Goal: Task Accomplishment & Management: Manage account settings

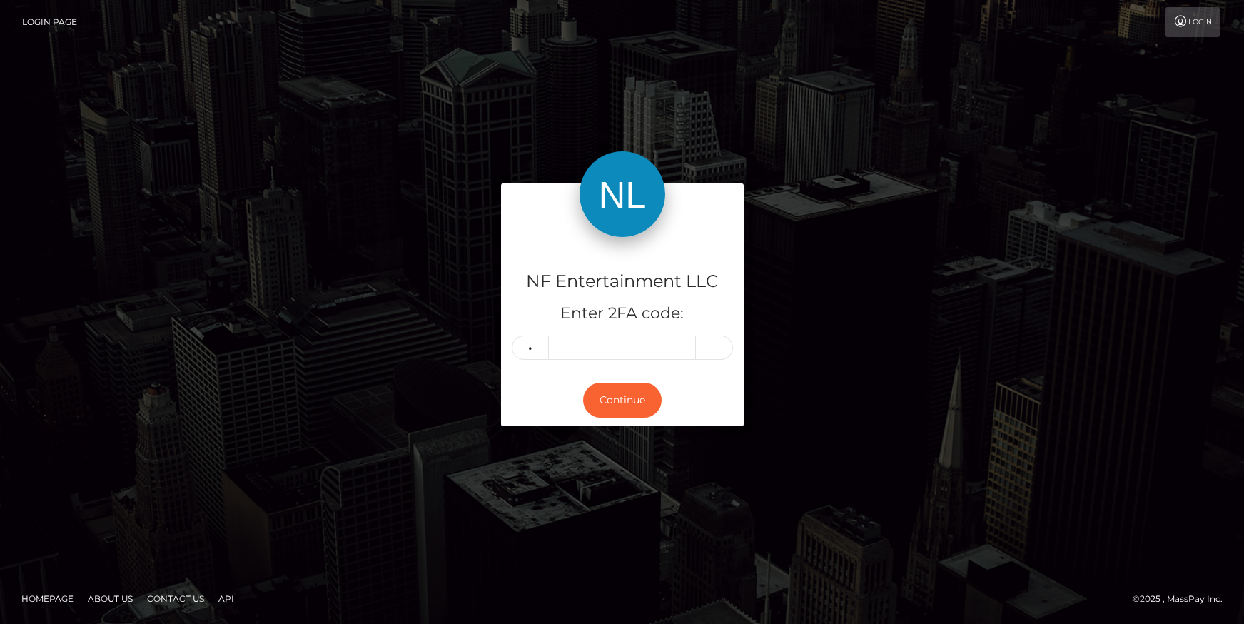
type input "5"
type input "6"
type input "3"
type input "9"
type input "3"
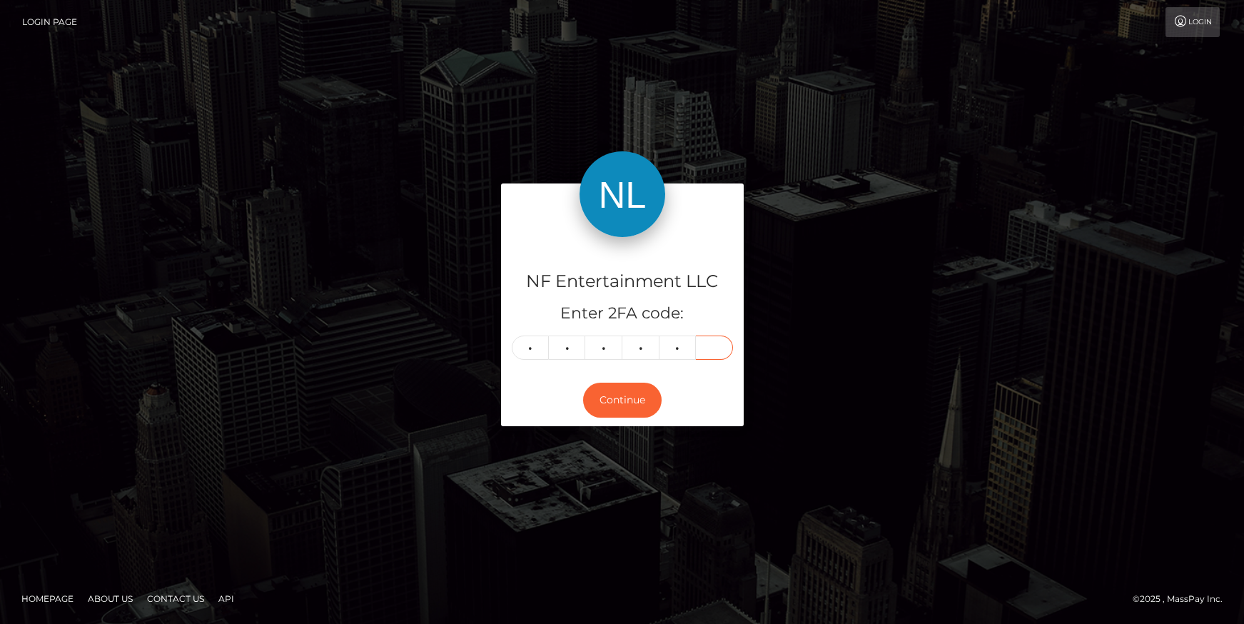
type input "2"
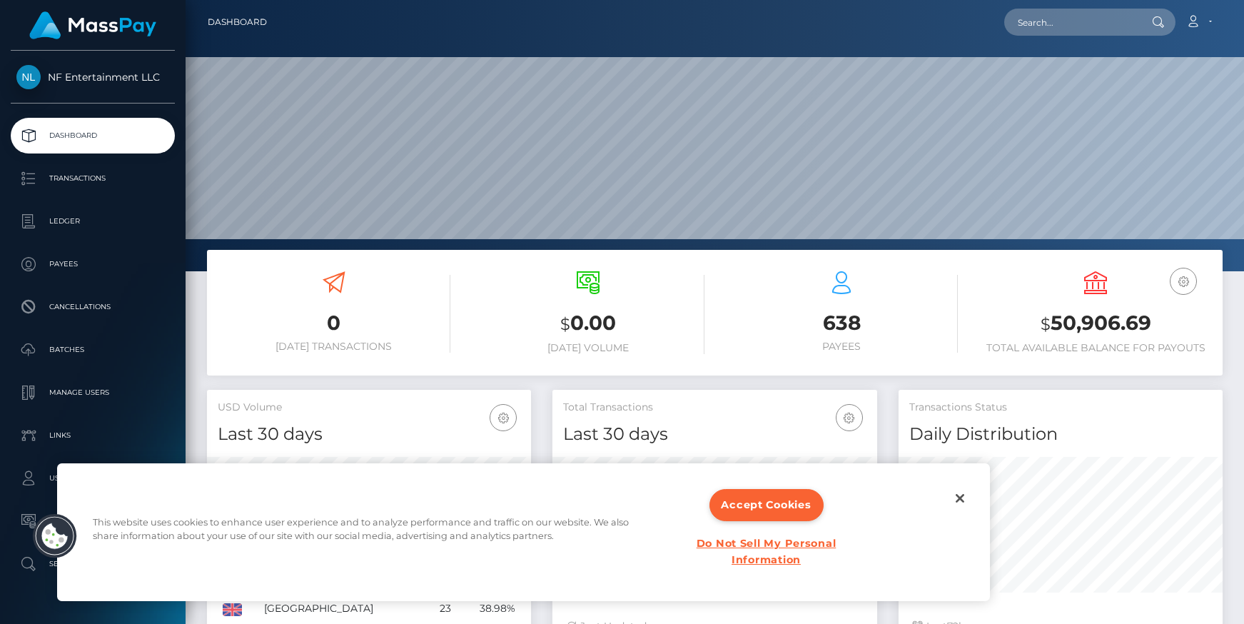
scroll to position [253, 324]
click at [767, 499] on button "Accept Cookies" at bounding box center [767, 505] width 114 height 32
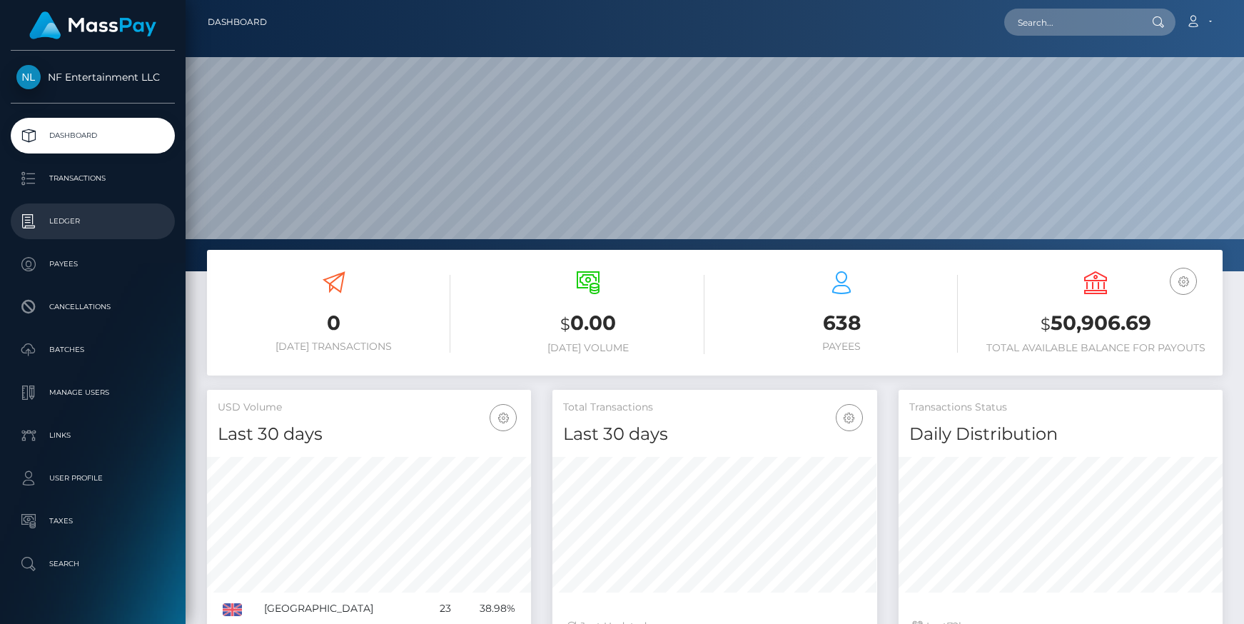
click at [70, 221] on p "Ledger" at bounding box center [92, 221] width 153 height 21
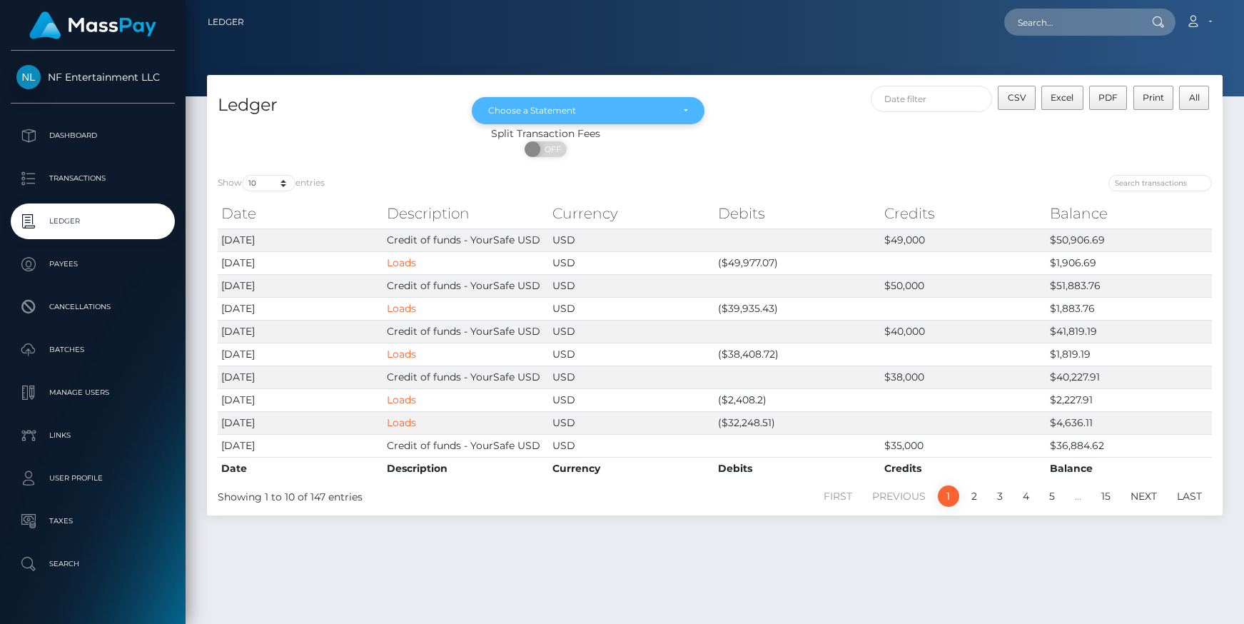
click at [656, 111] on div "Choose a Statement" at bounding box center [579, 110] width 183 height 11
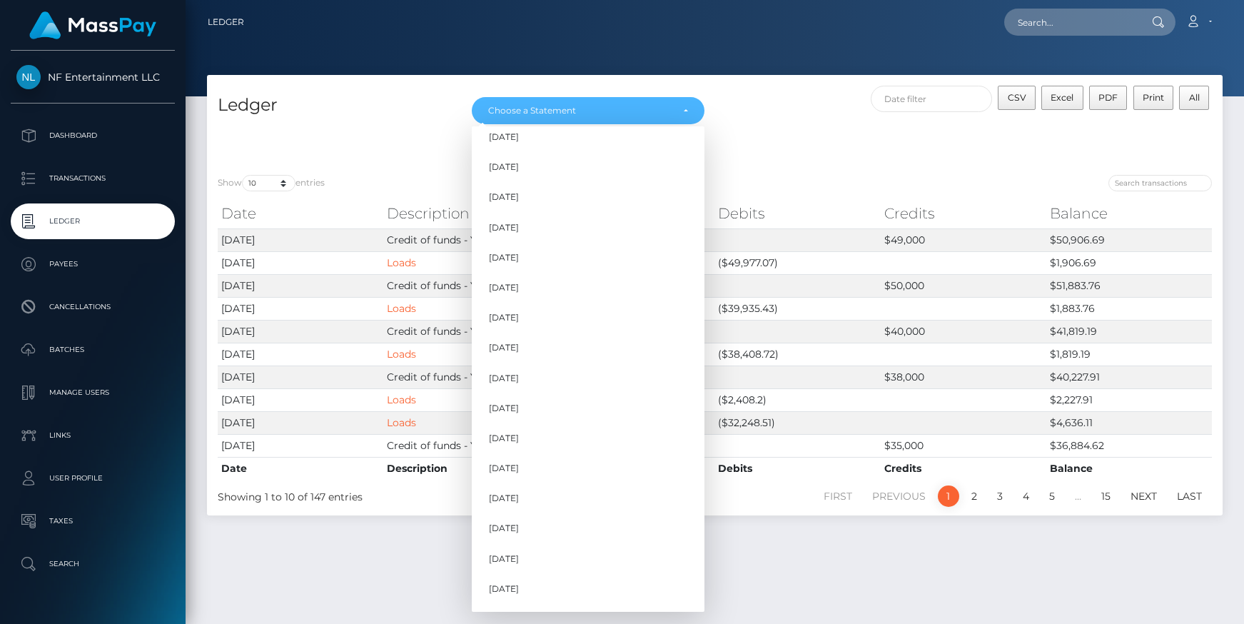
scroll to position [972, 0]
click at [538, 467] on link "May 2025" at bounding box center [588, 472] width 233 height 26
select select "May 2025"
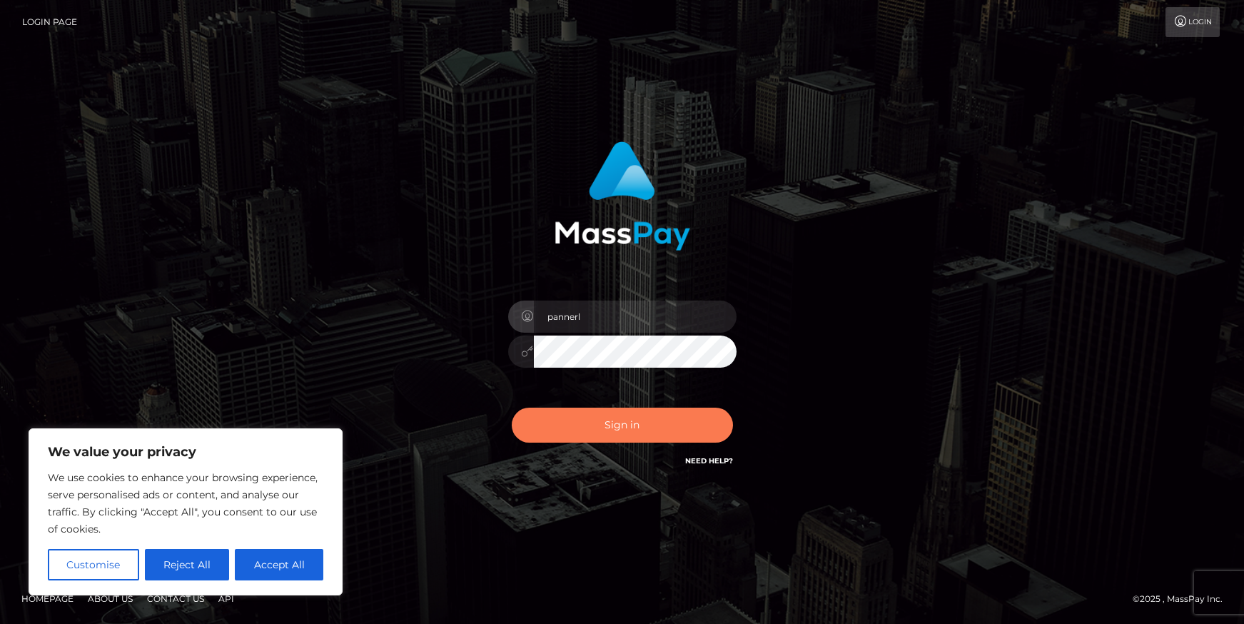
click at [636, 432] on button "Sign in" at bounding box center [622, 425] width 221 height 35
click at [282, 565] on button "Accept All" at bounding box center [279, 564] width 89 height 31
checkbox input "true"
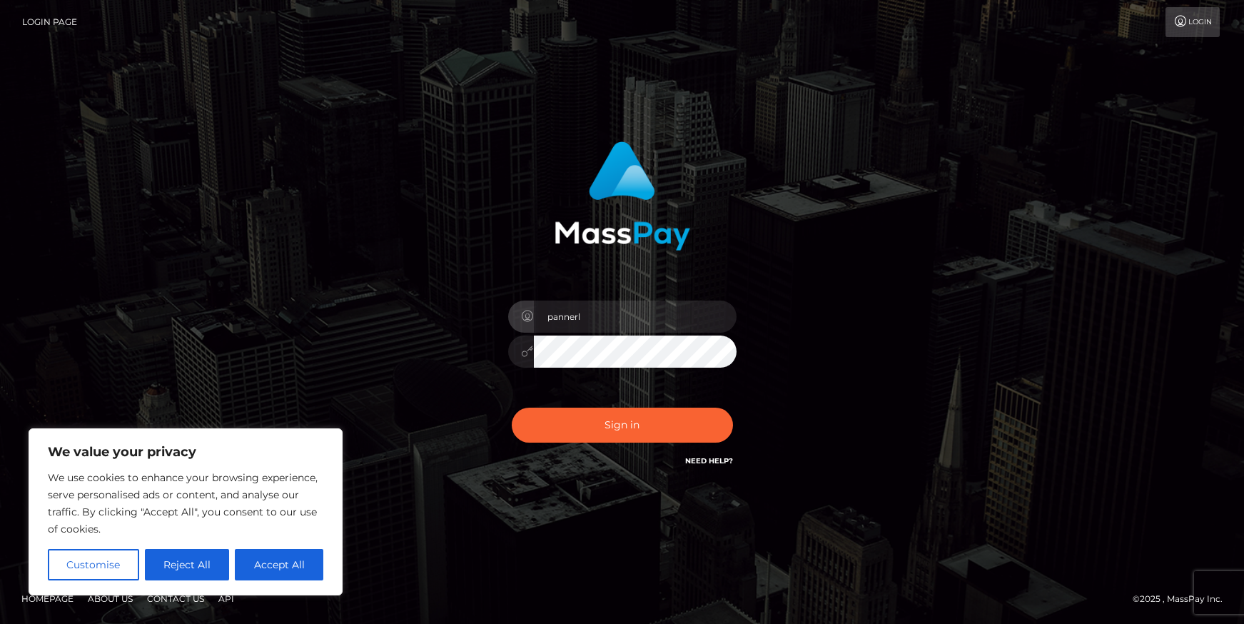
checkbox input "true"
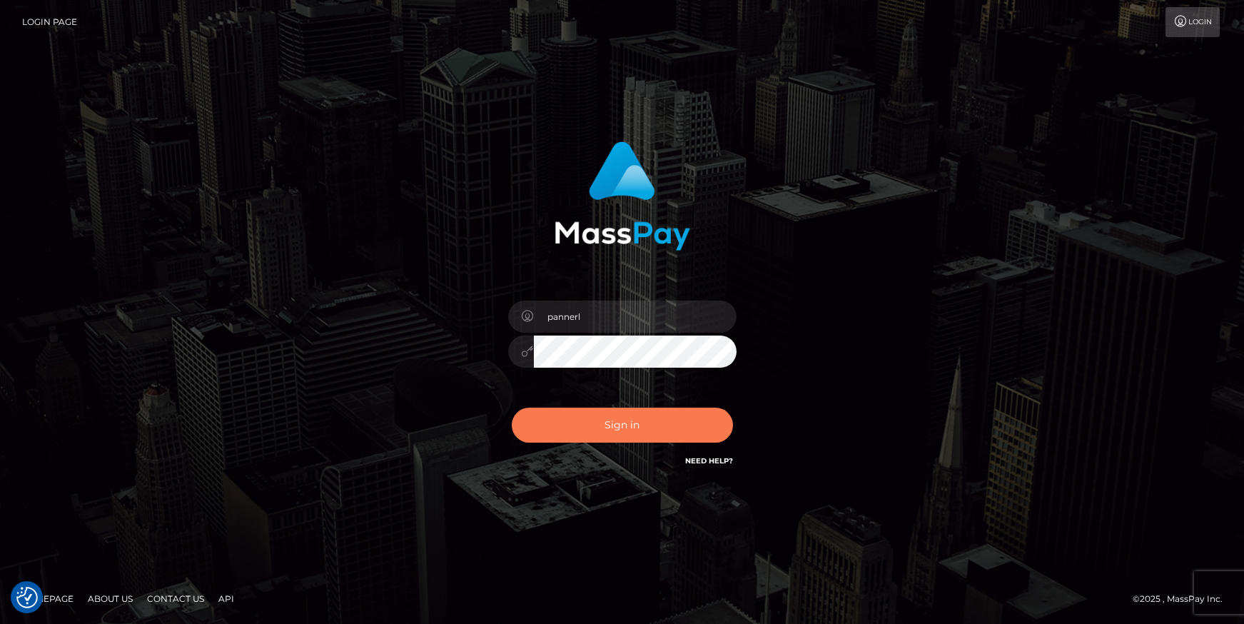
click at [610, 427] on button "Sign in" at bounding box center [622, 425] width 221 height 35
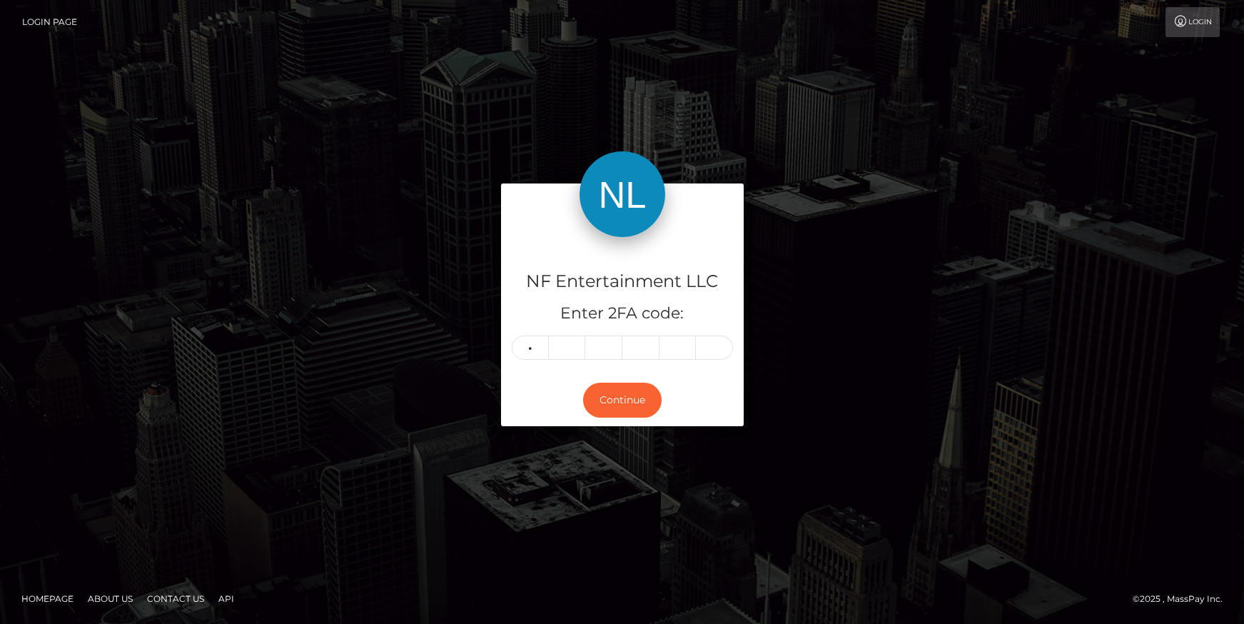
type input "6"
type input "0"
type input "1"
type input "8"
type input "3"
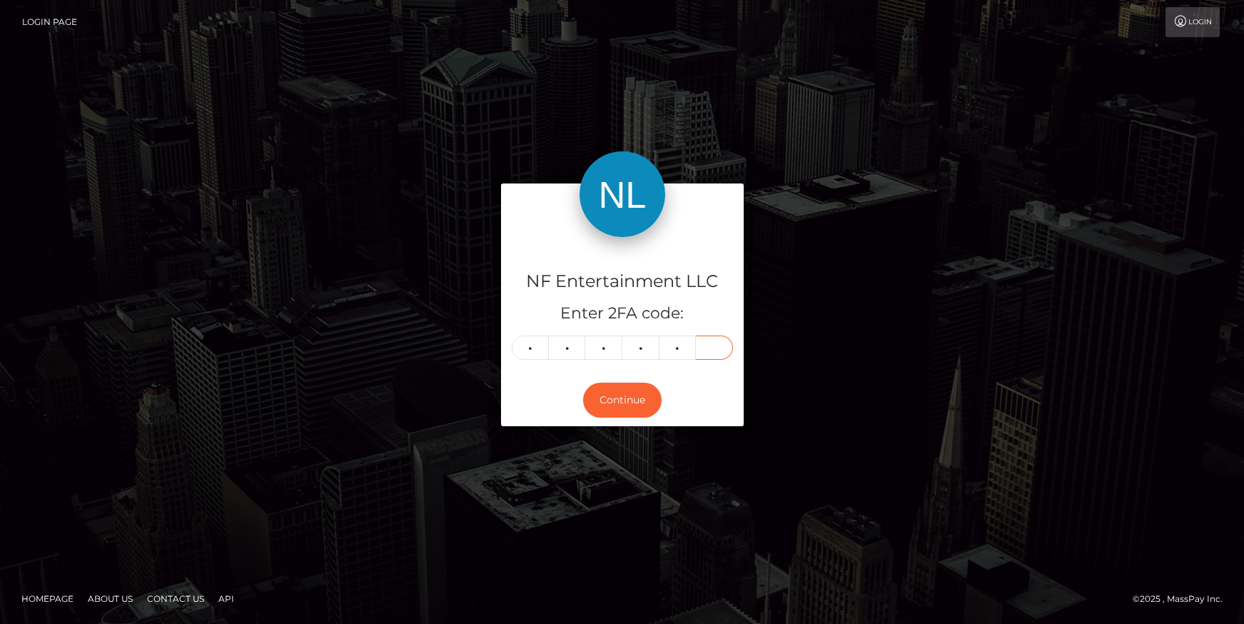
type input "4"
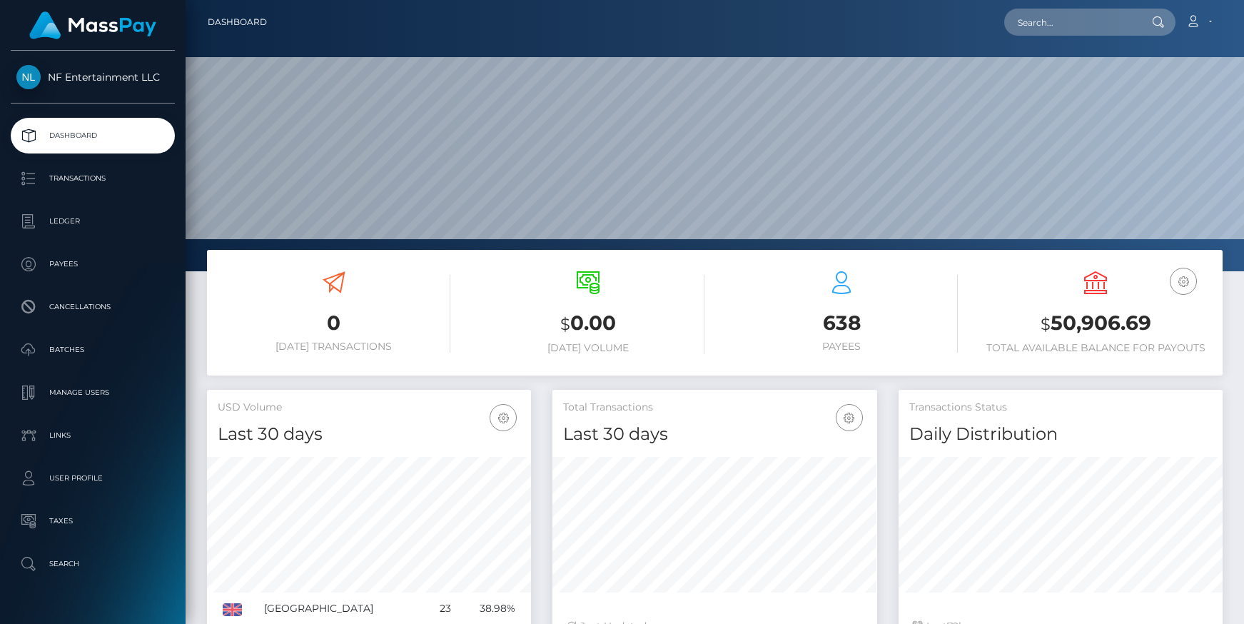
scroll to position [253, 324]
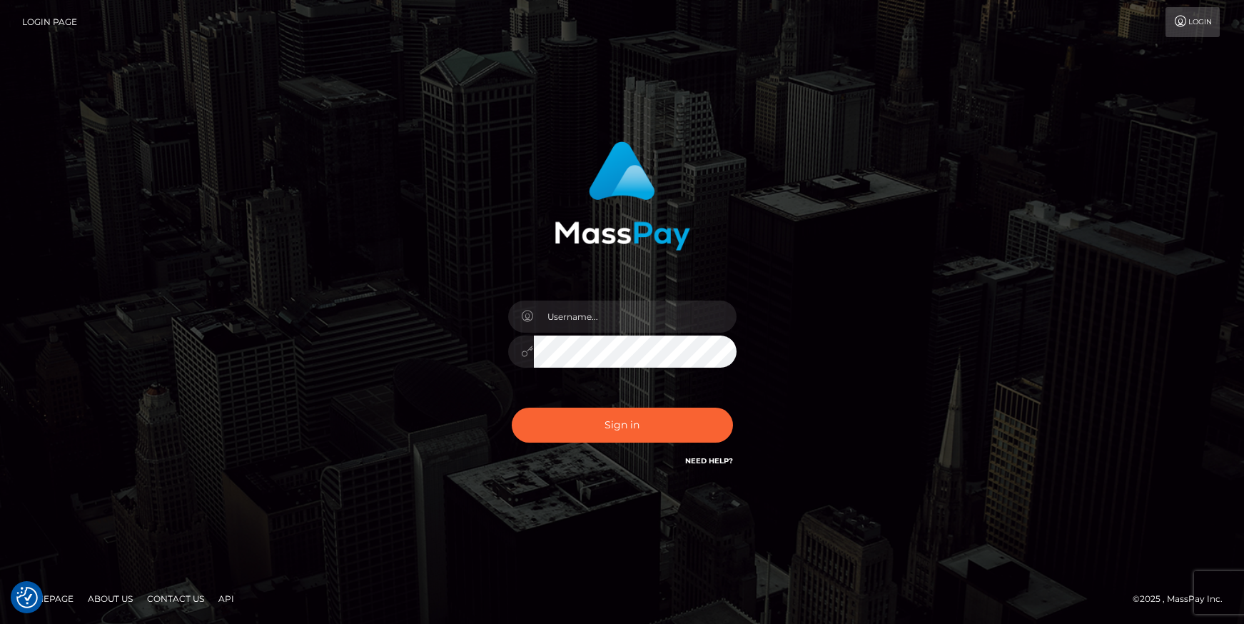
type input "pannerl"
click at [620, 431] on button "Sign in" at bounding box center [622, 425] width 221 height 35
click at [607, 425] on button "Sign in" at bounding box center [622, 425] width 221 height 35
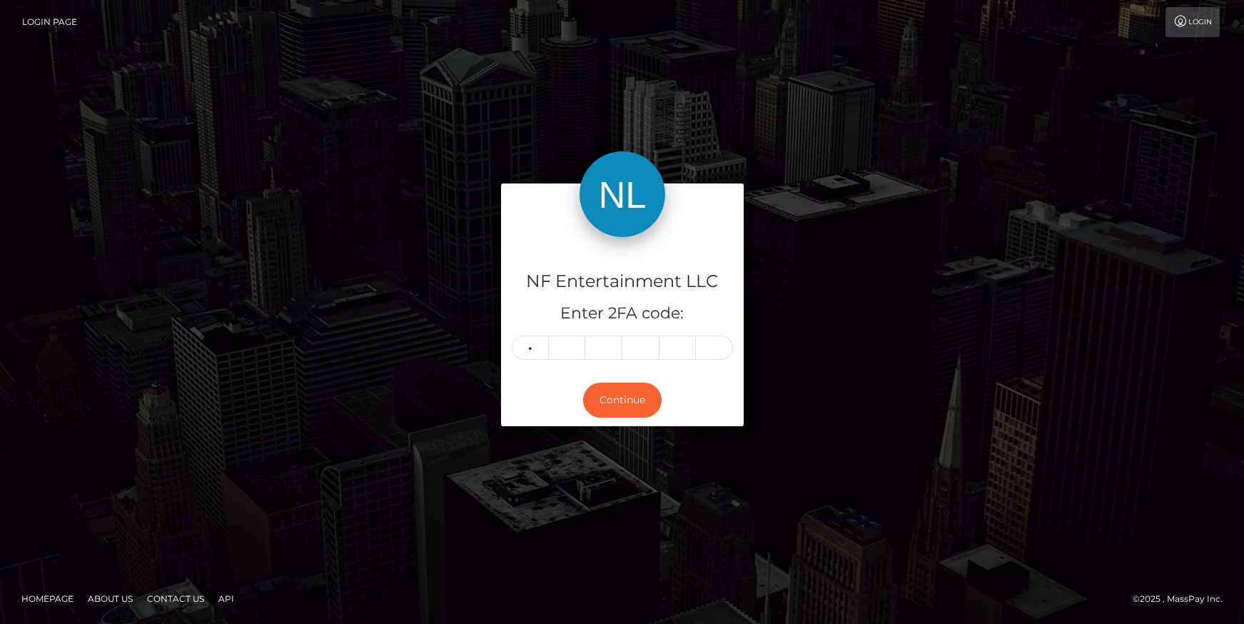
type input "2"
type input "7"
type input "9"
type input "2"
type input "5"
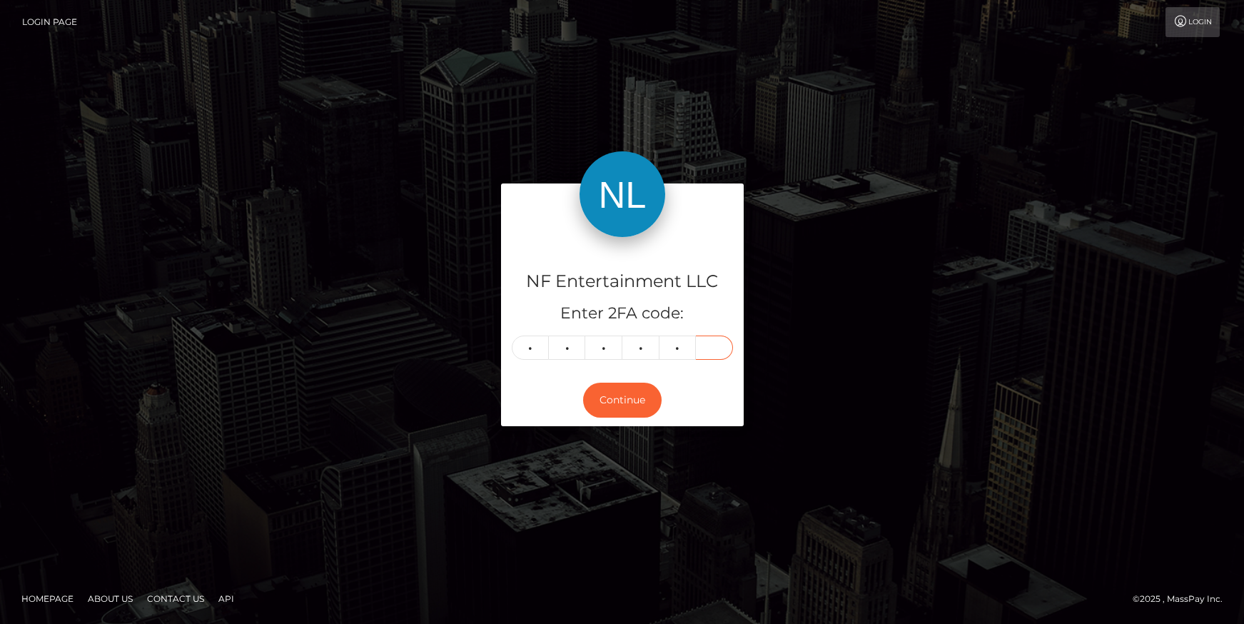
type input "7"
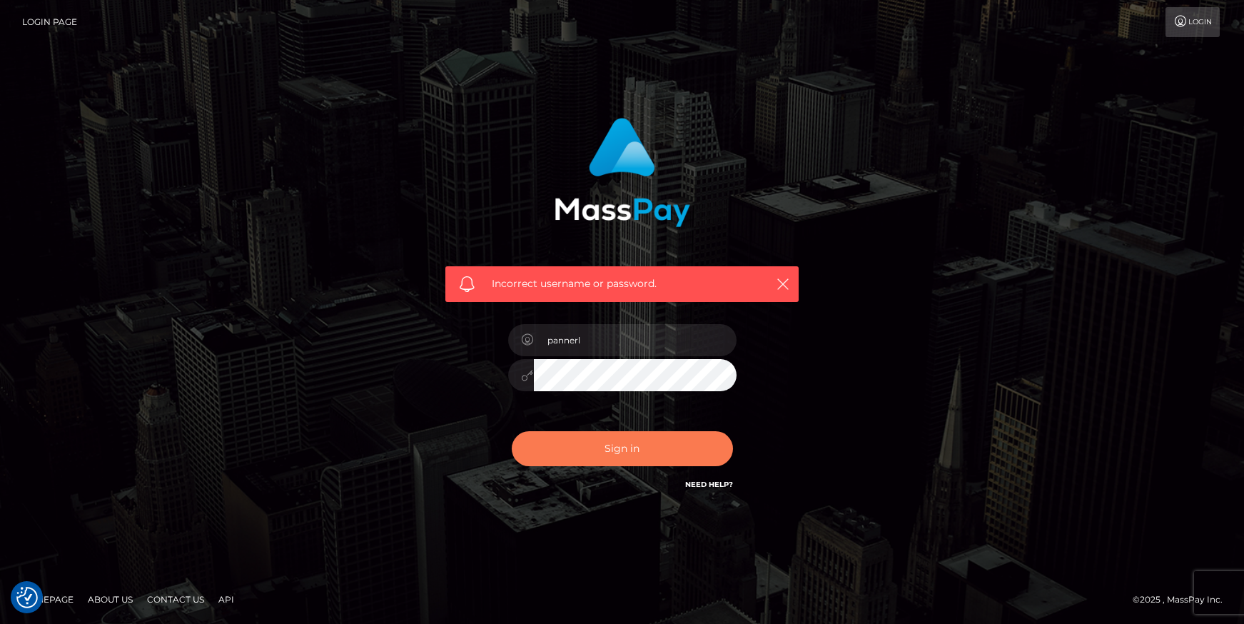
click at [610, 448] on button "Sign in" at bounding box center [622, 448] width 221 height 35
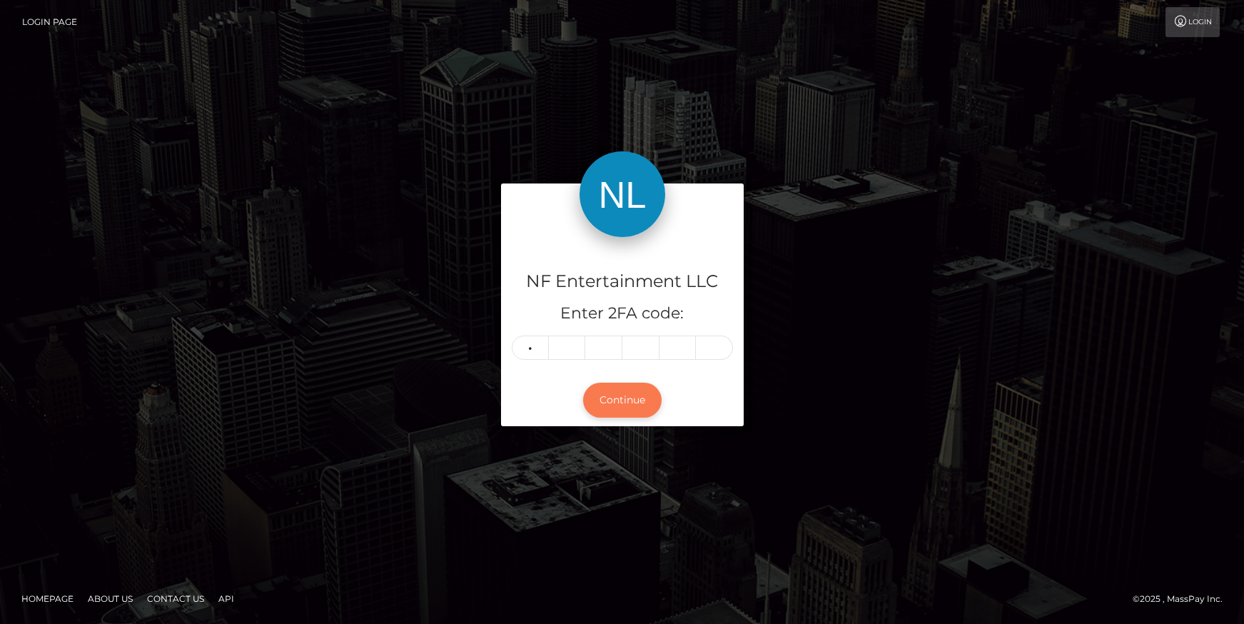
type input "2"
type input "7"
type input "9"
type input "2"
type input "5"
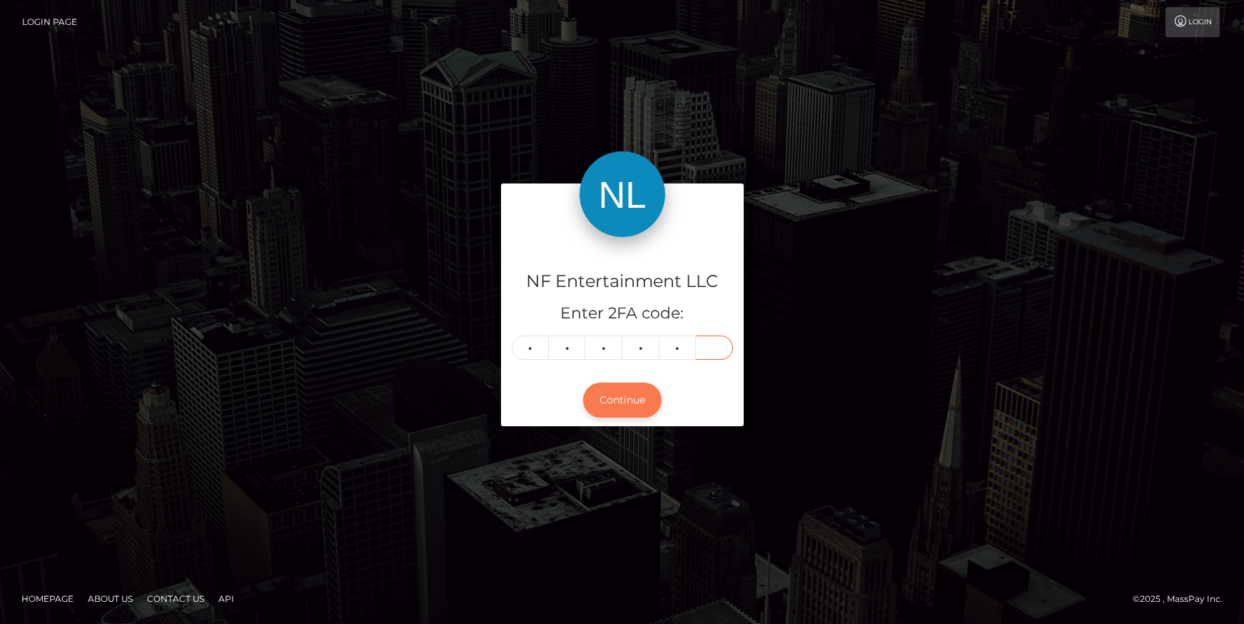
type input "6"
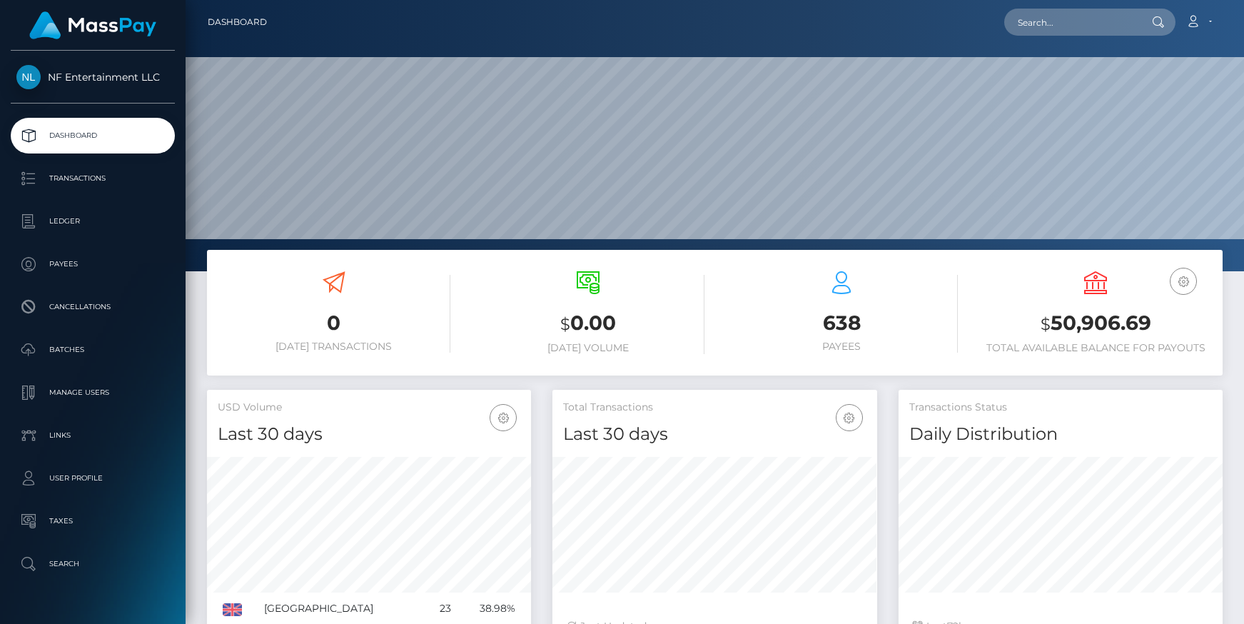
scroll to position [253, 324]
click at [87, 216] on p "Ledger" at bounding box center [92, 221] width 153 height 21
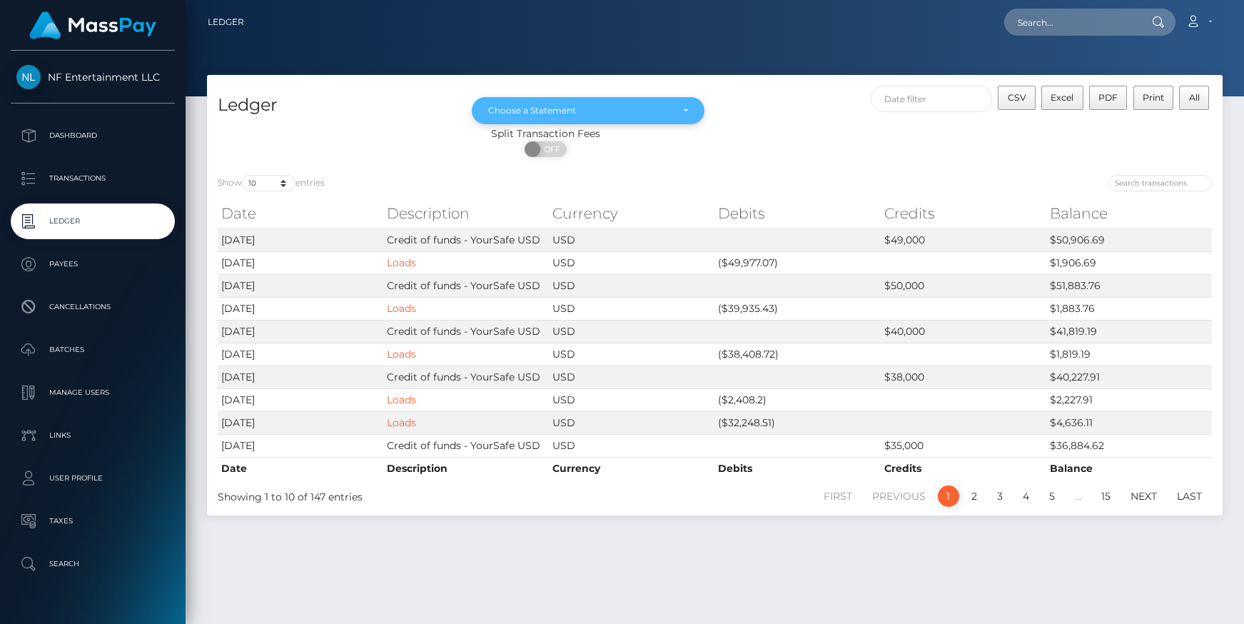
click at [597, 109] on div "Choose a Statement" at bounding box center [579, 110] width 183 height 11
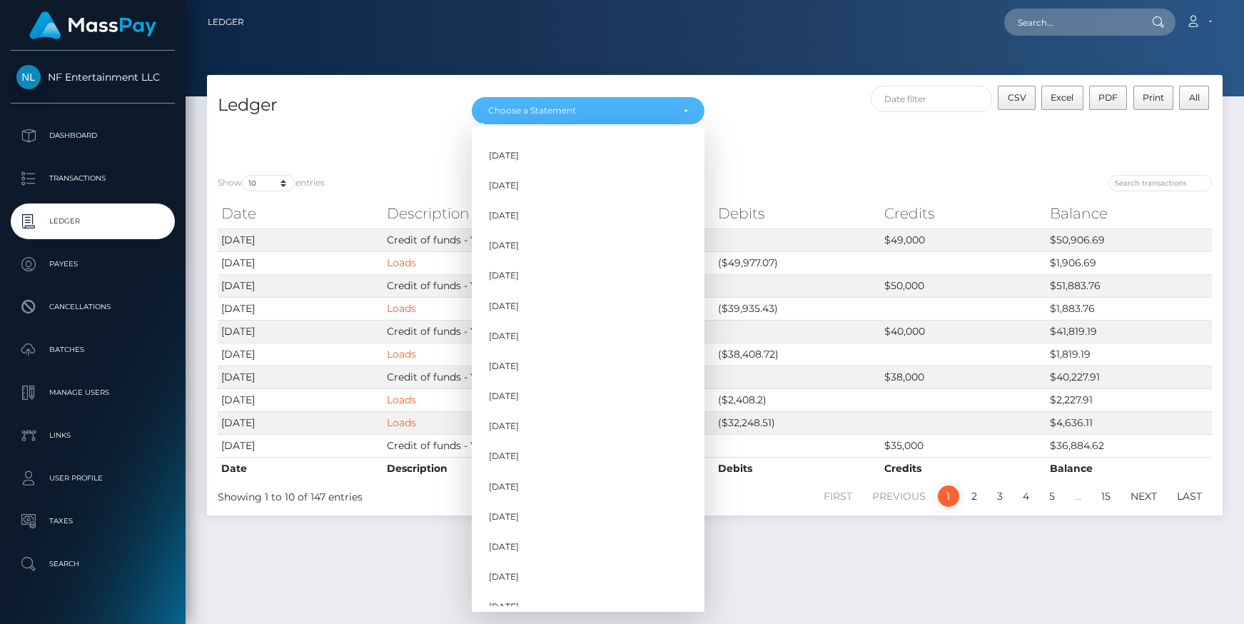
scroll to position [972, 0]
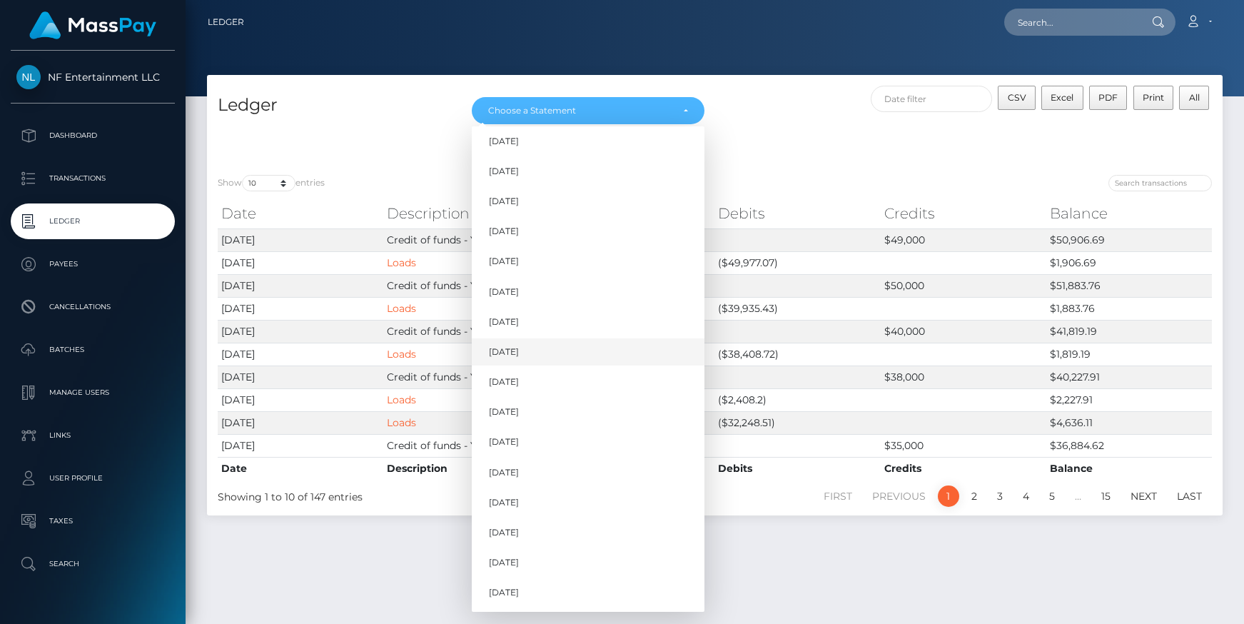
click at [510, 349] on span "Jan 2025" at bounding box center [504, 352] width 30 height 13
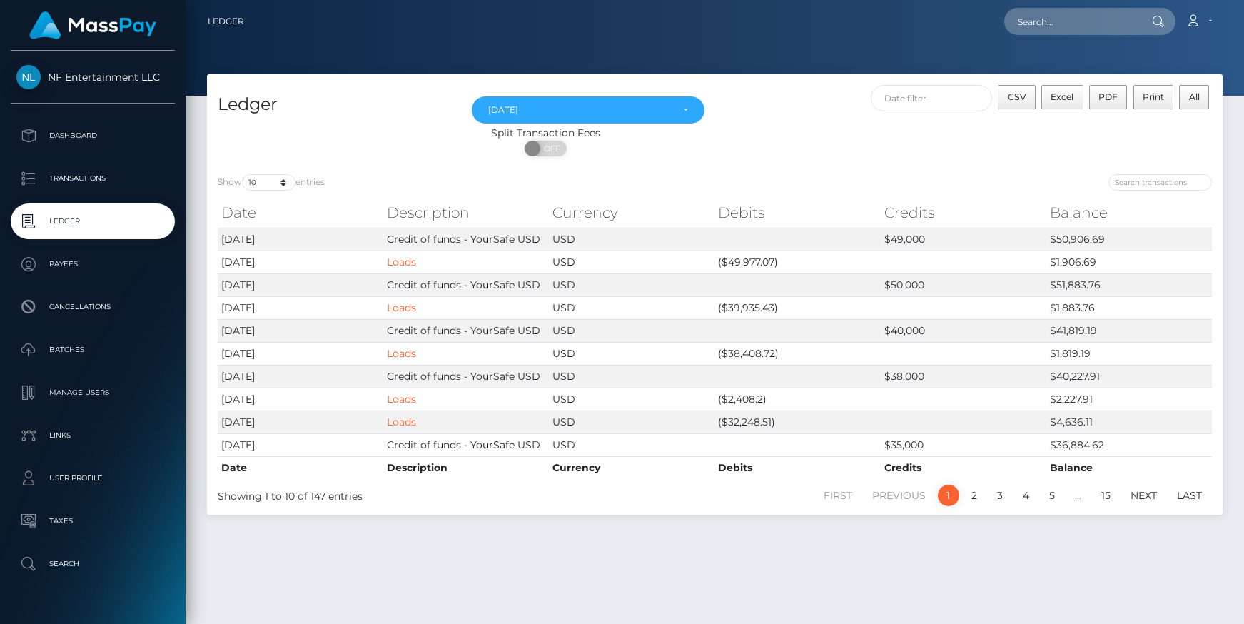
scroll to position [968, 0]
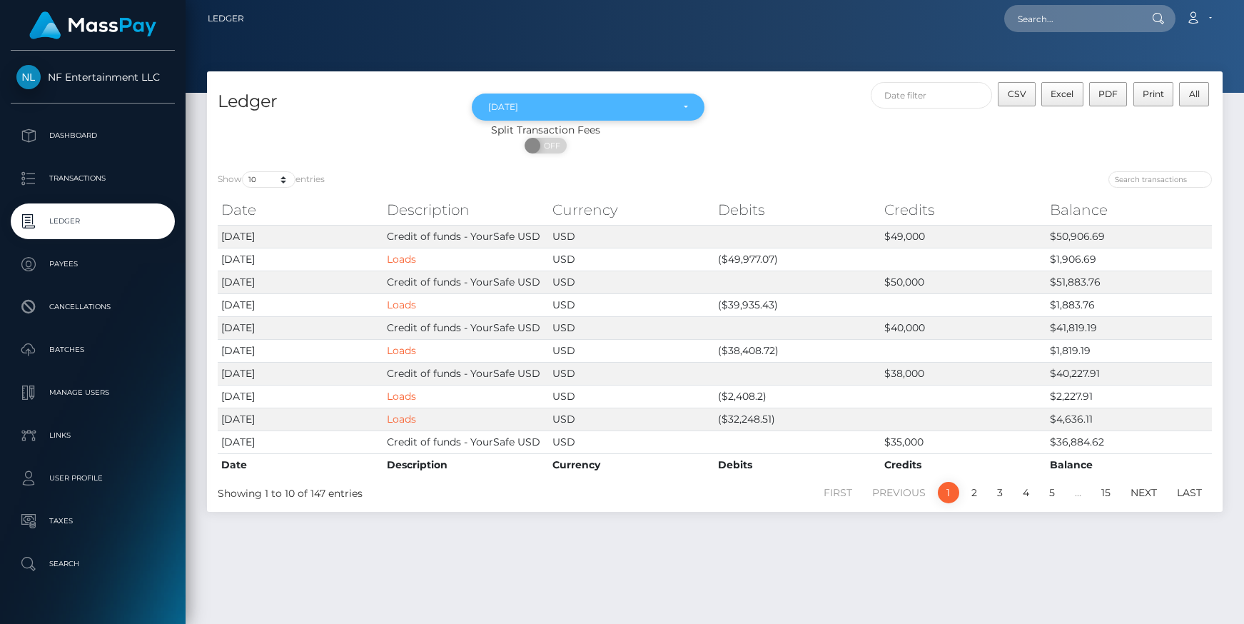
click at [685, 107] on div "Jan 2025" at bounding box center [588, 106] width 200 height 11
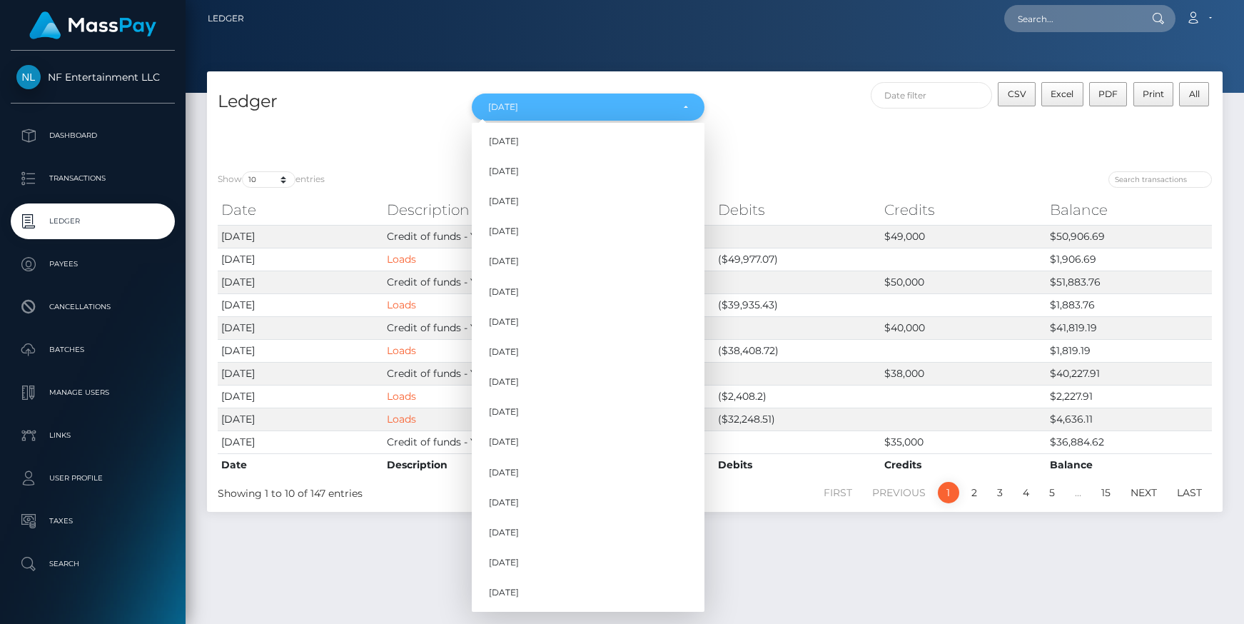
scroll to position [805, 0]
click at [505, 274] on span "May 2024" at bounding box center [504, 274] width 30 height 13
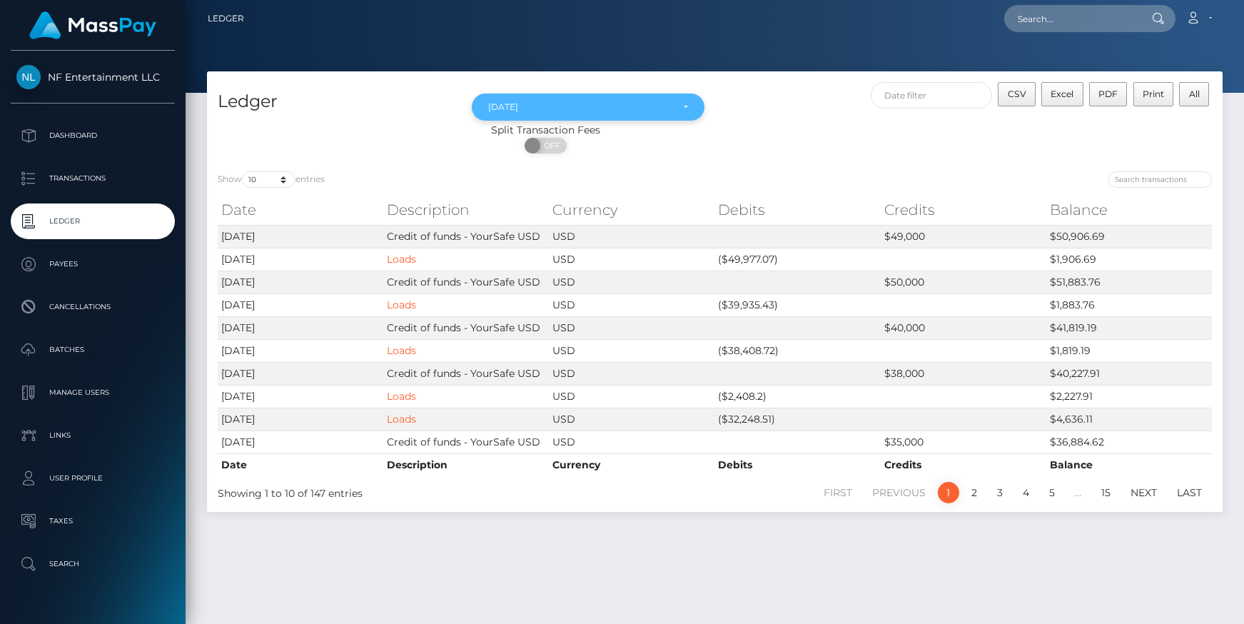
click at [605, 110] on div "May 2024" at bounding box center [579, 106] width 183 height 11
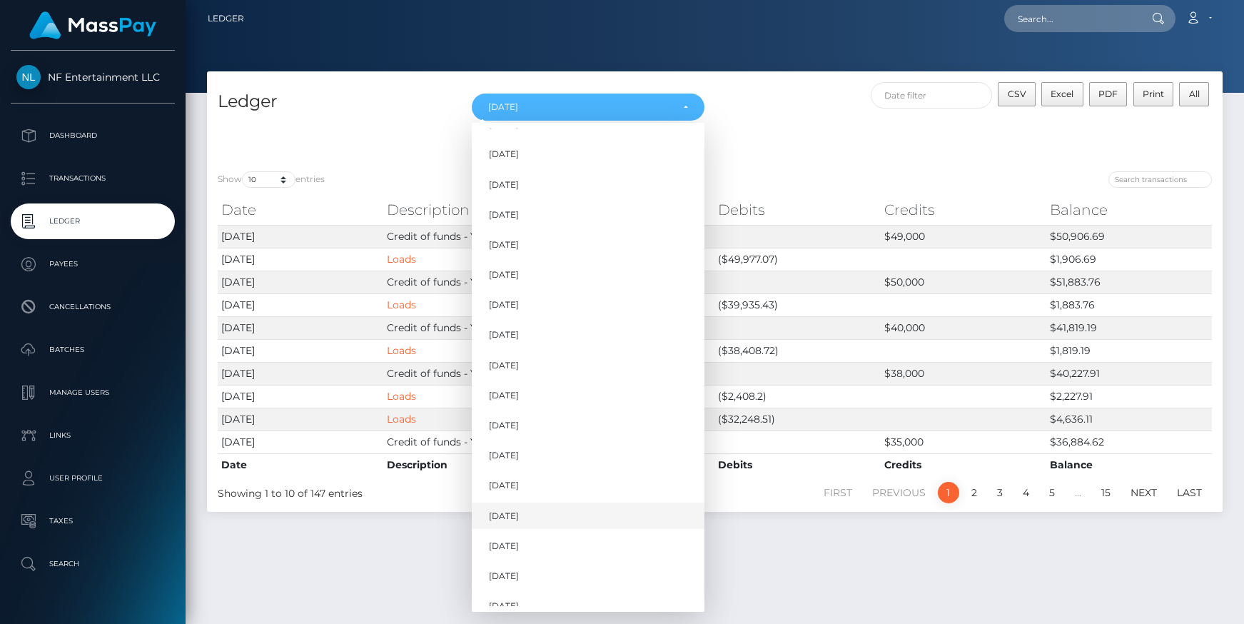
click at [519, 511] on span "Jun 2024" at bounding box center [504, 516] width 30 height 13
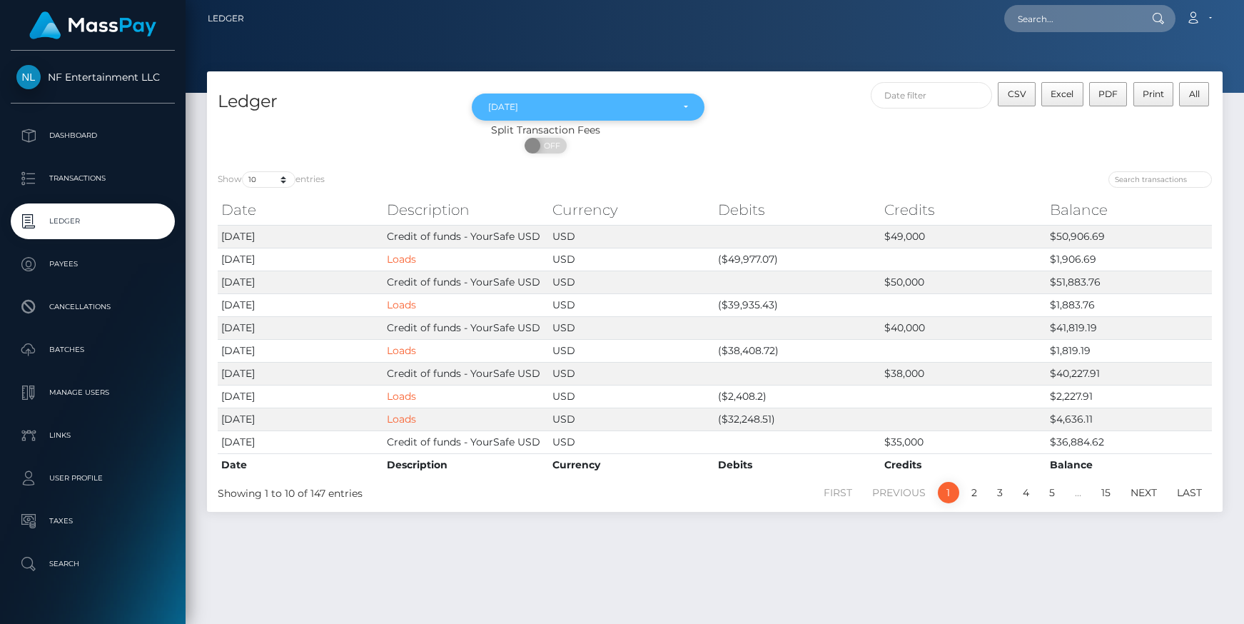
click at [642, 109] on div "Jun 2024" at bounding box center [579, 106] width 183 height 11
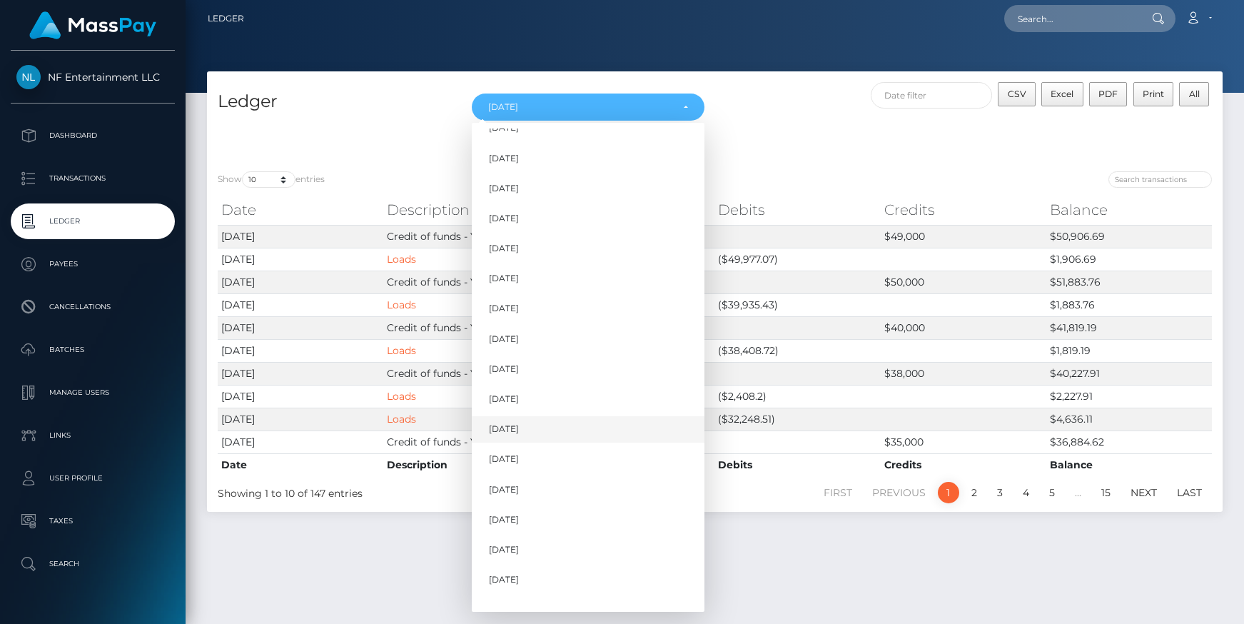
click at [516, 428] on span "Apr 2024" at bounding box center [504, 429] width 30 height 13
select select "Apr 2024"
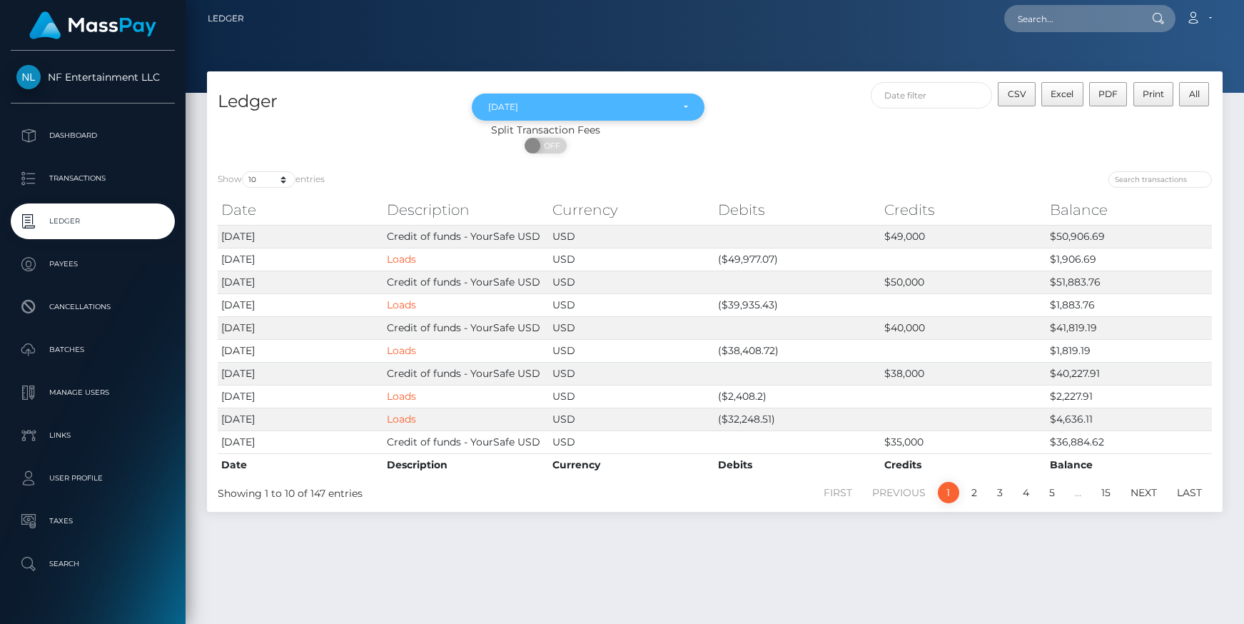
click at [597, 107] on div "Apr 2024" at bounding box center [579, 106] width 183 height 11
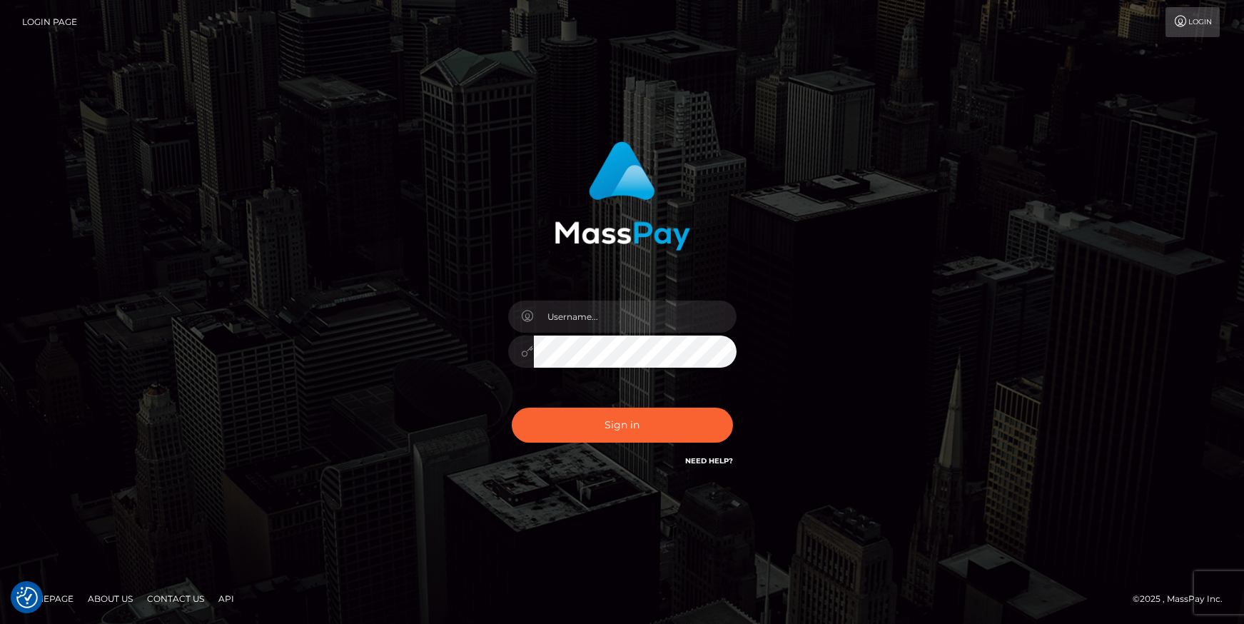
checkbox input "true"
